Goal: Ask a question

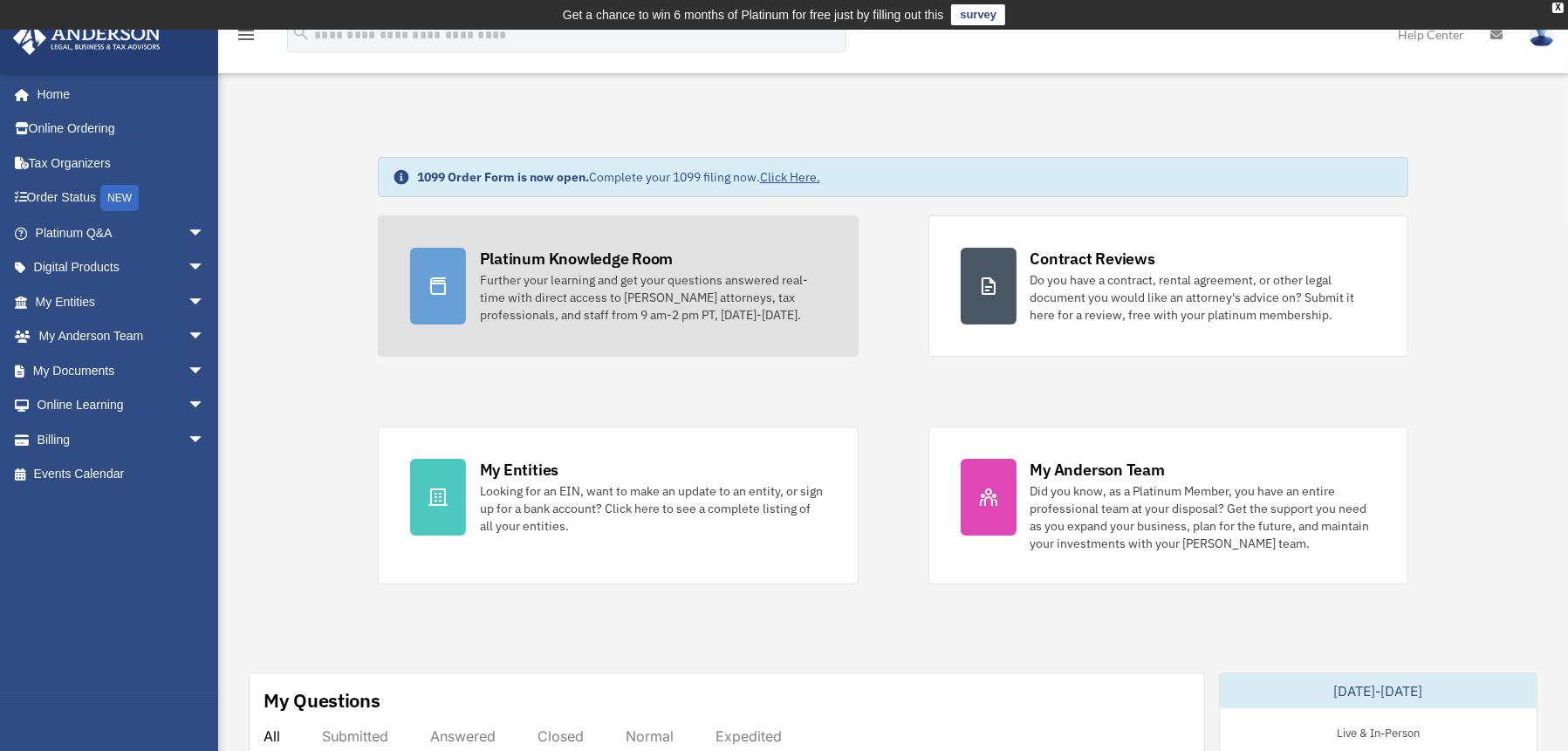
click at [610, 287] on div "Further your learning and get your questions answered real-time with direct acc…" at bounding box center [653, 298] width 346 height 53
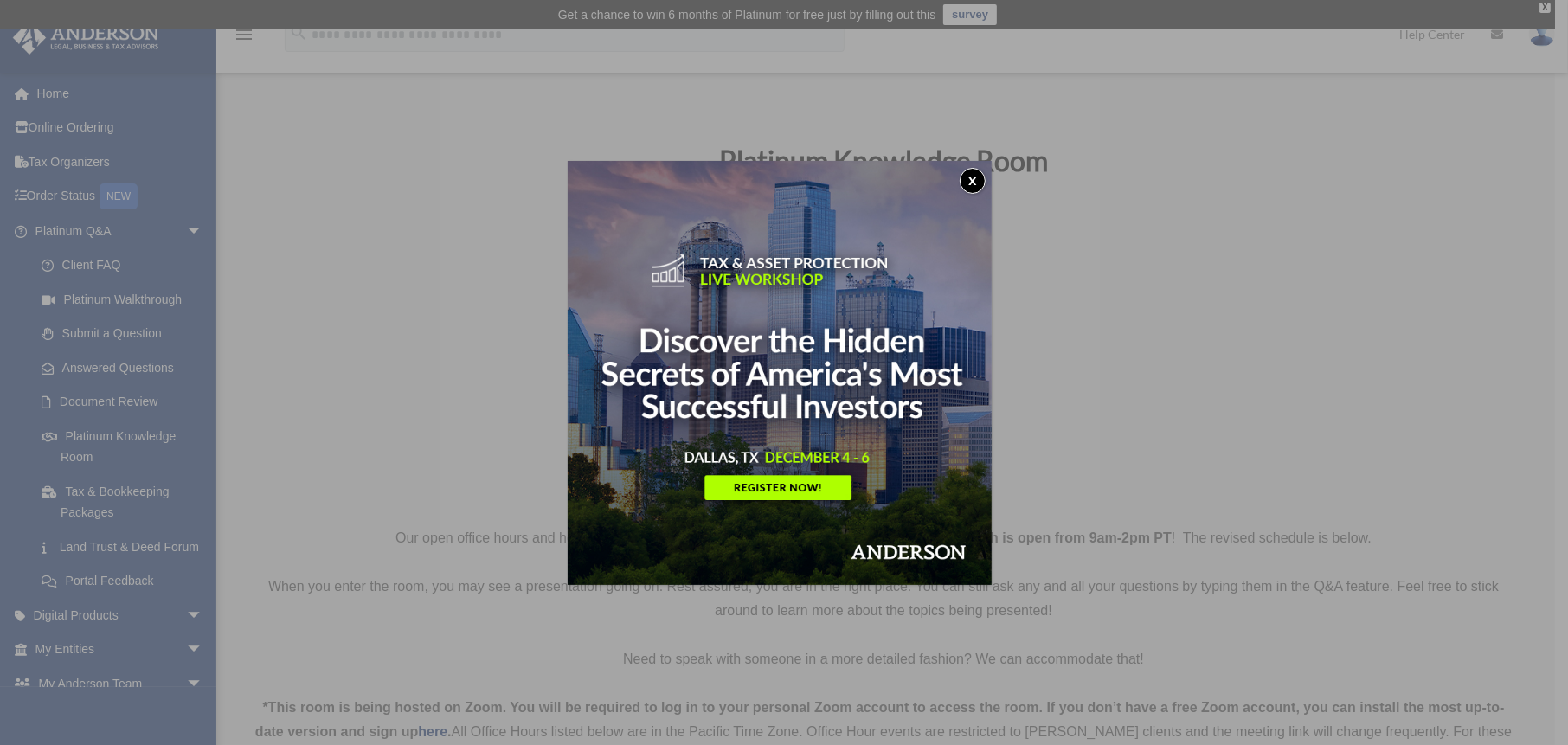
click at [983, 174] on button "x" at bounding box center [972, 181] width 26 height 26
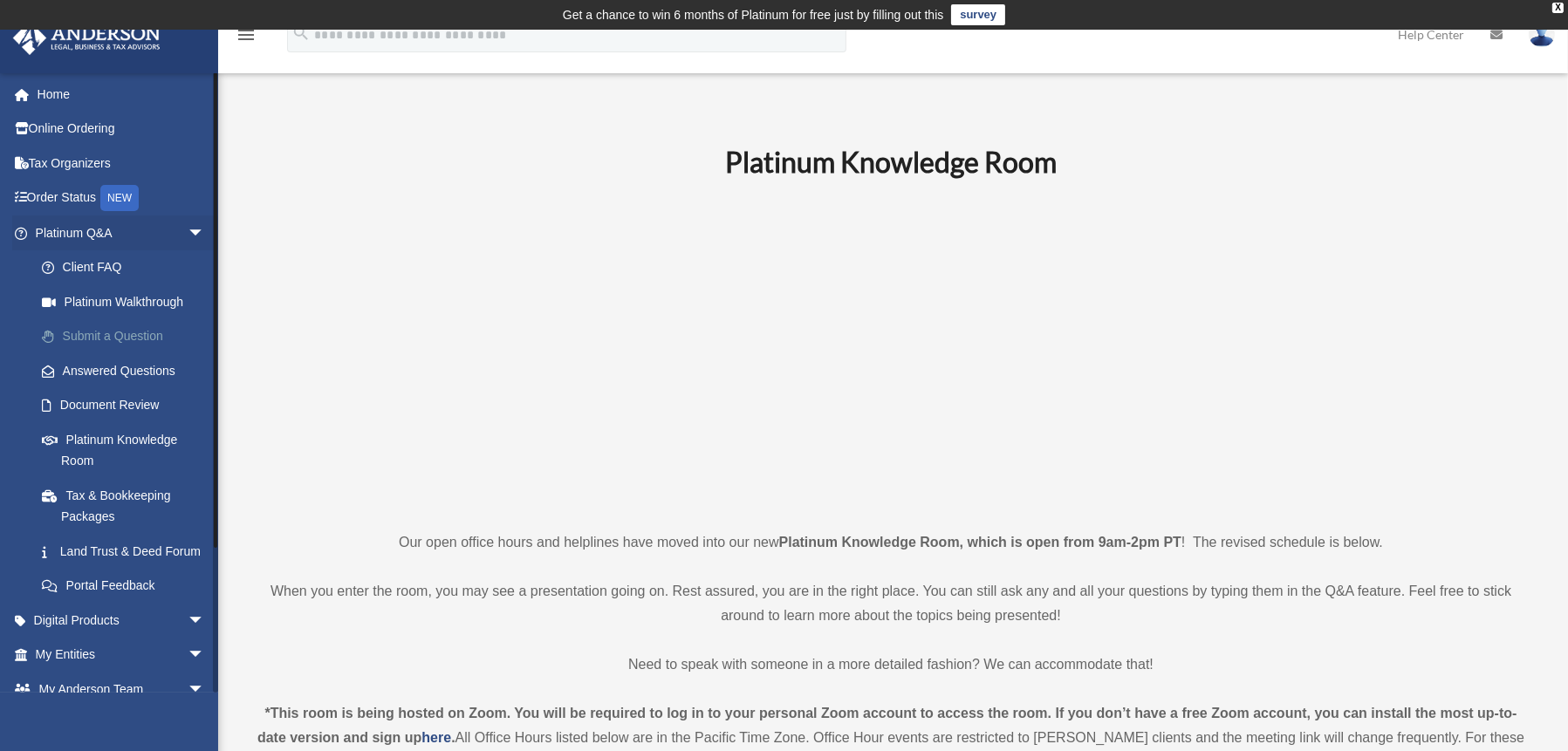
click at [129, 329] on link "Submit a Question" at bounding box center [128, 336] width 206 height 35
click at [116, 332] on link "Submit a Question" at bounding box center [128, 336] width 206 height 35
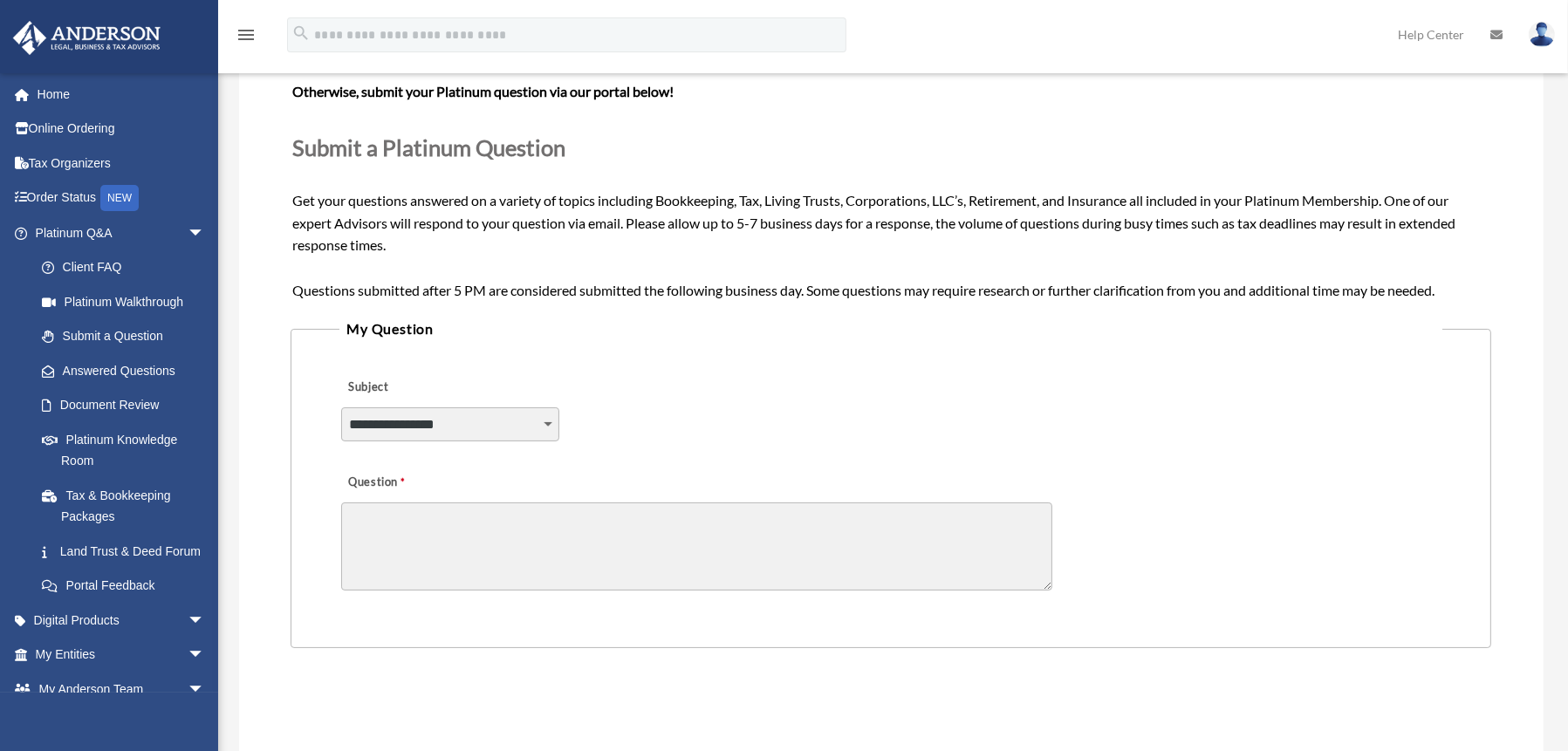
scroll to position [232, 0]
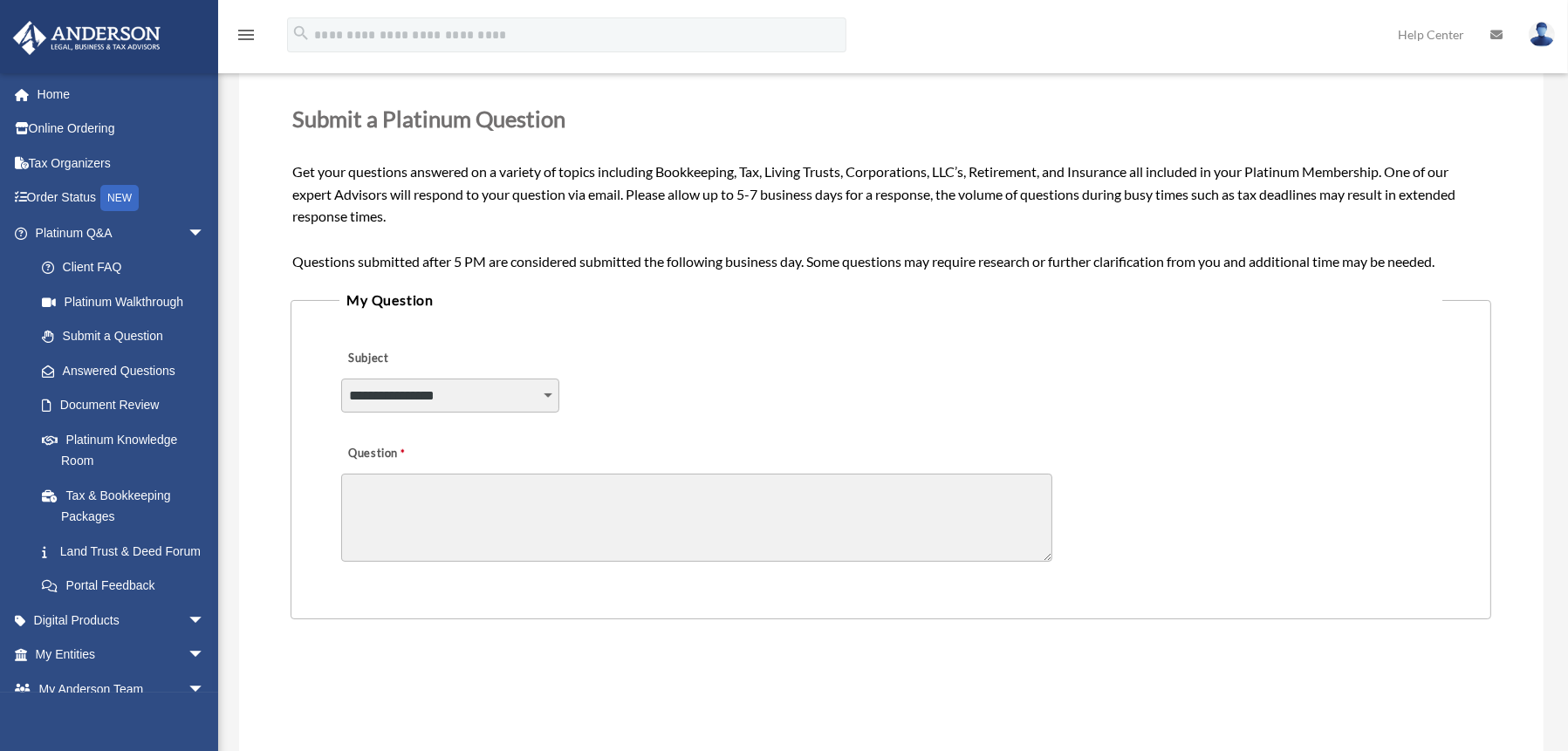
click at [550, 388] on select "**********" at bounding box center [450, 395] width 218 height 33
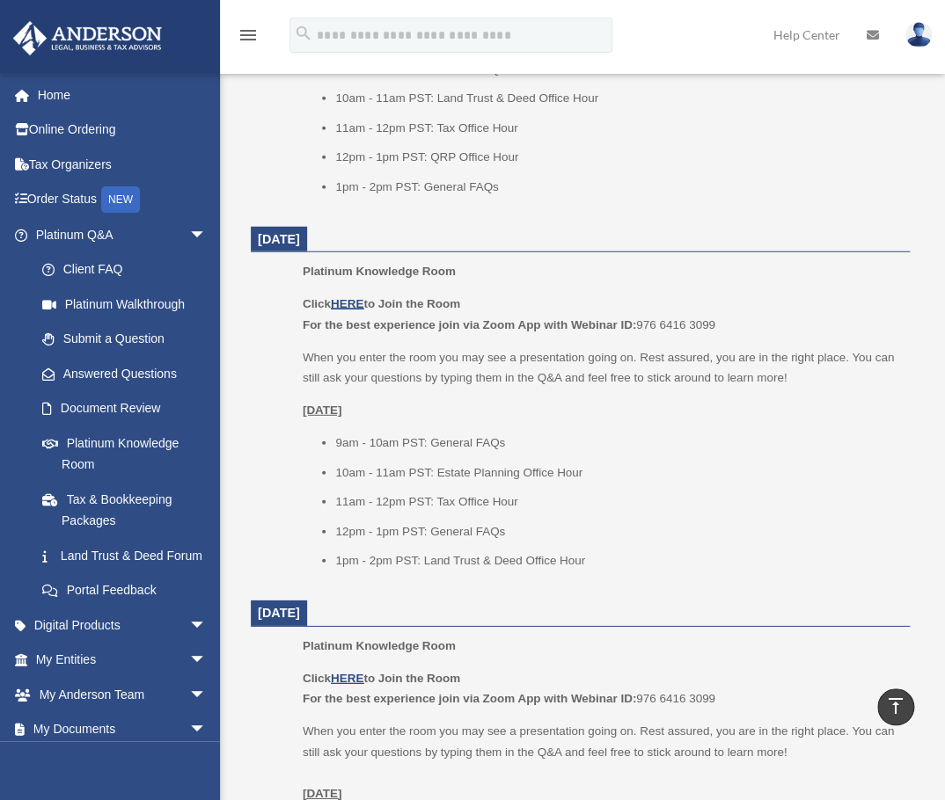
scroll to position [1431, 0]
